Goal: Information Seeking & Learning: Learn about a topic

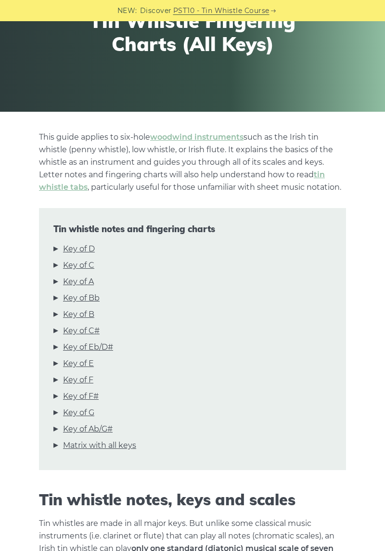
scroll to position [108, 0]
click at [84, 245] on link "Key of D" at bounding box center [79, 249] width 32 height 13
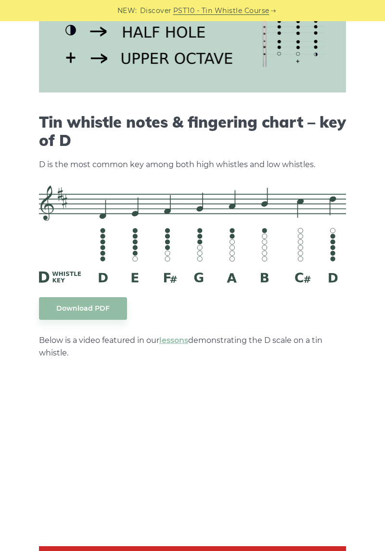
scroll to position [1283, 0]
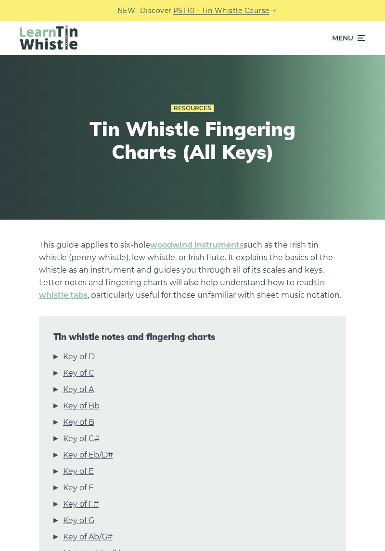
click at [90, 402] on link "Key of Bb" at bounding box center [81, 406] width 37 height 13
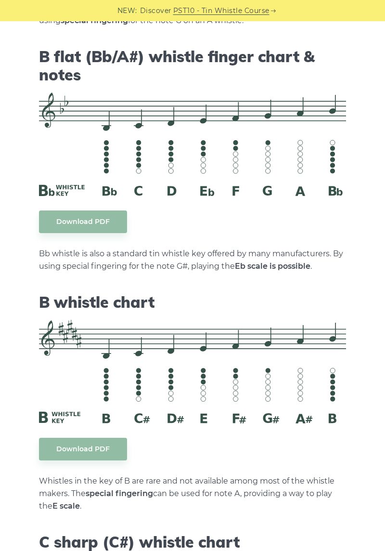
scroll to position [2578, 0]
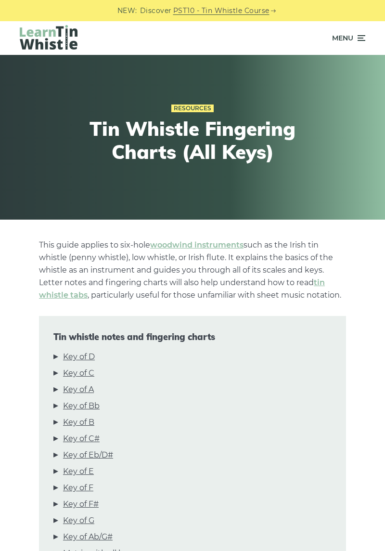
click at [91, 356] on link "Key of D" at bounding box center [79, 356] width 32 height 13
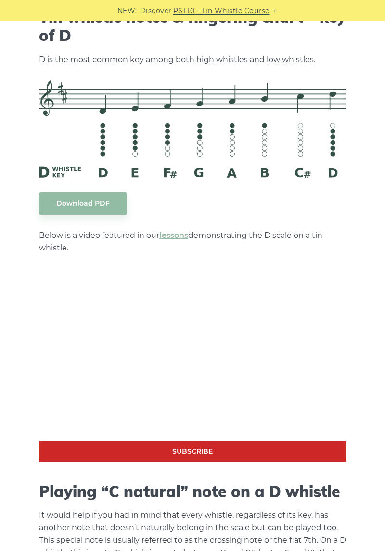
scroll to position [1313, 0]
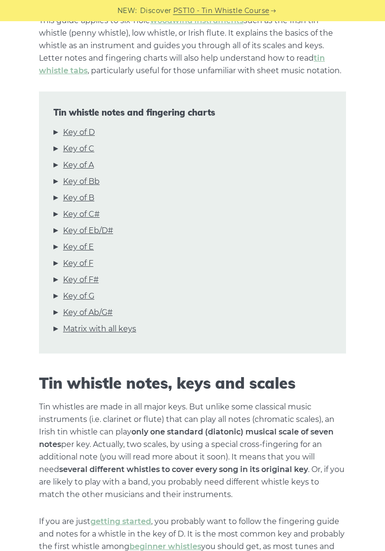
scroll to position [220, 0]
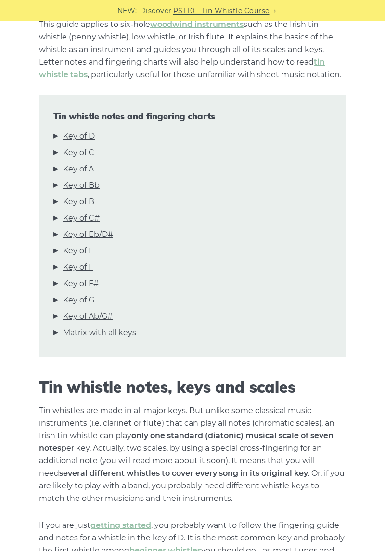
click at [89, 297] on link "Key of G" at bounding box center [78, 300] width 31 height 13
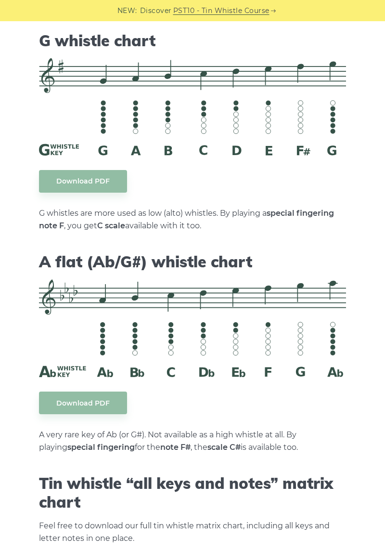
scroll to position [4249, 0]
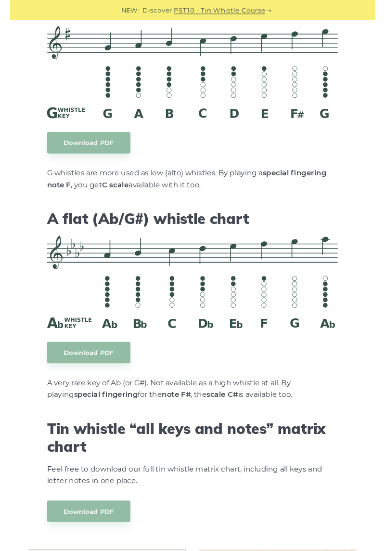
scroll to position [4280, 0]
